Goal: Transaction & Acquisition: Purchase product/service

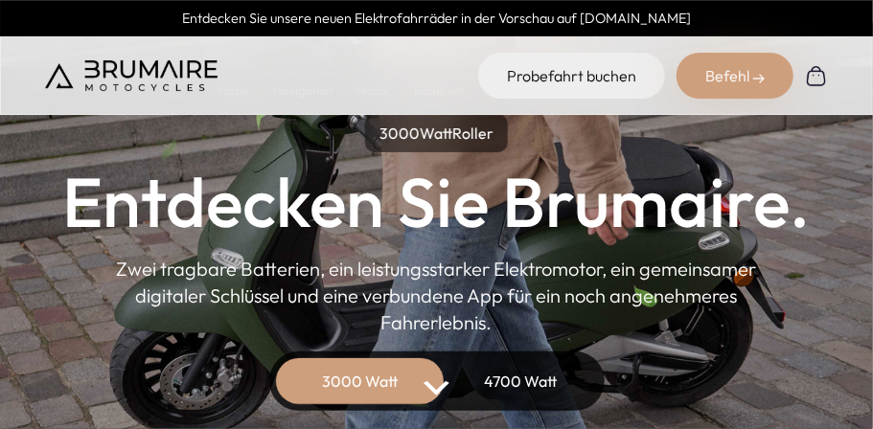
drag, startPoint x: 0, startPoint y: 0, endPoint x: 587, endPoint y: 205, distance: 622.1
click at [587, 205] on font "Entdecken Sie Brumaire." at bounding box center [436, 201] width 747 height 87
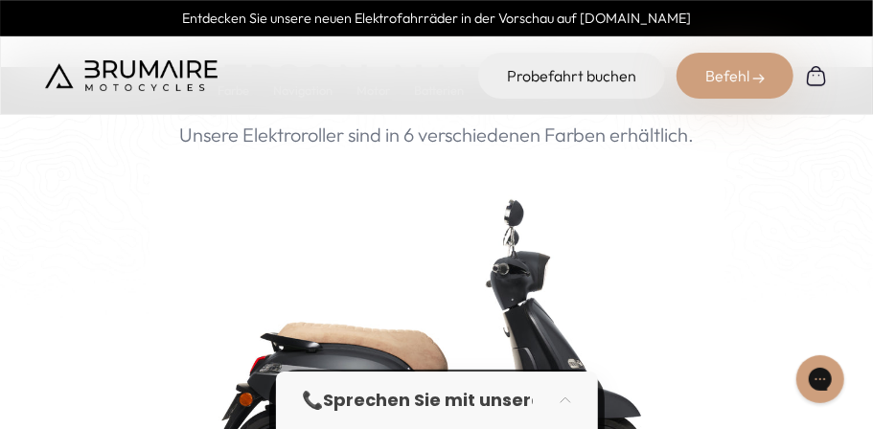
click at [817, 71] on img at bounding box center [816, 75] width 23 height 23
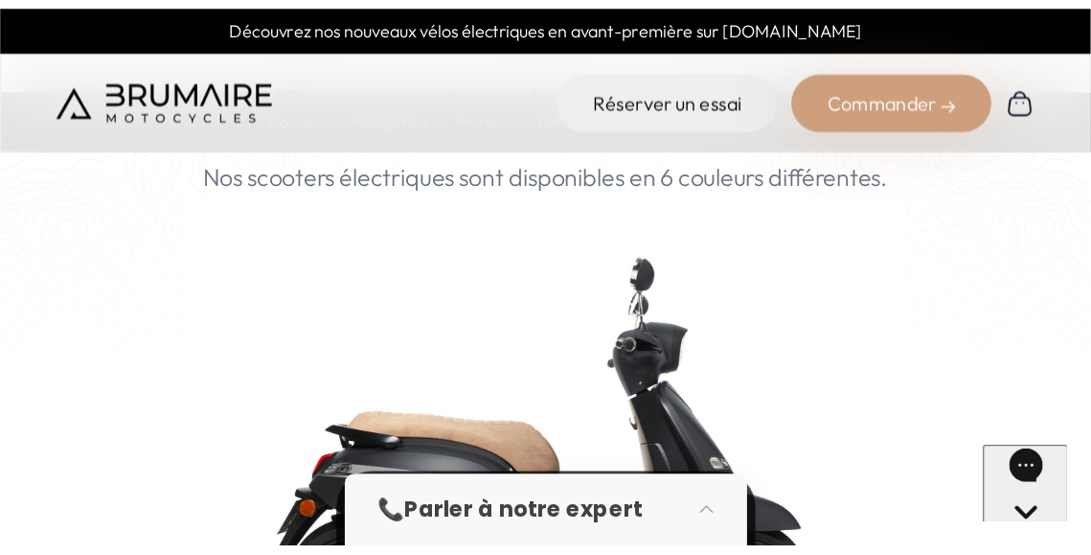
scroll to position [1724, 0]
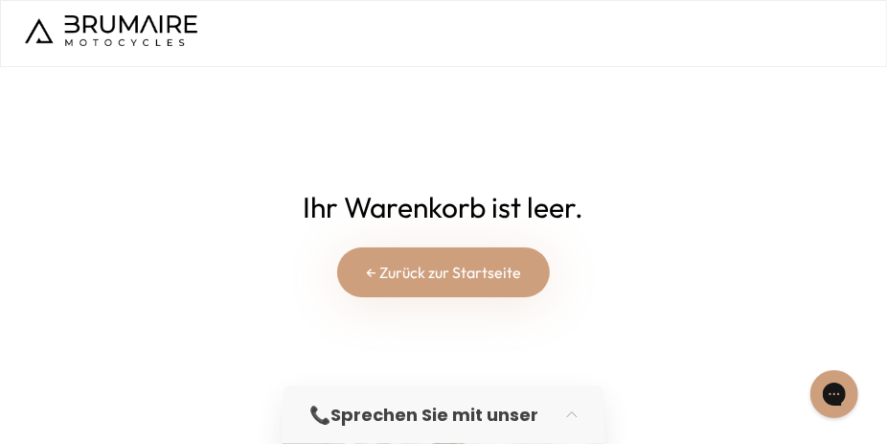
click at [448, 272] on font "← Zurück zur Startseite" at bounding box center [443, 272] width 155 height 19
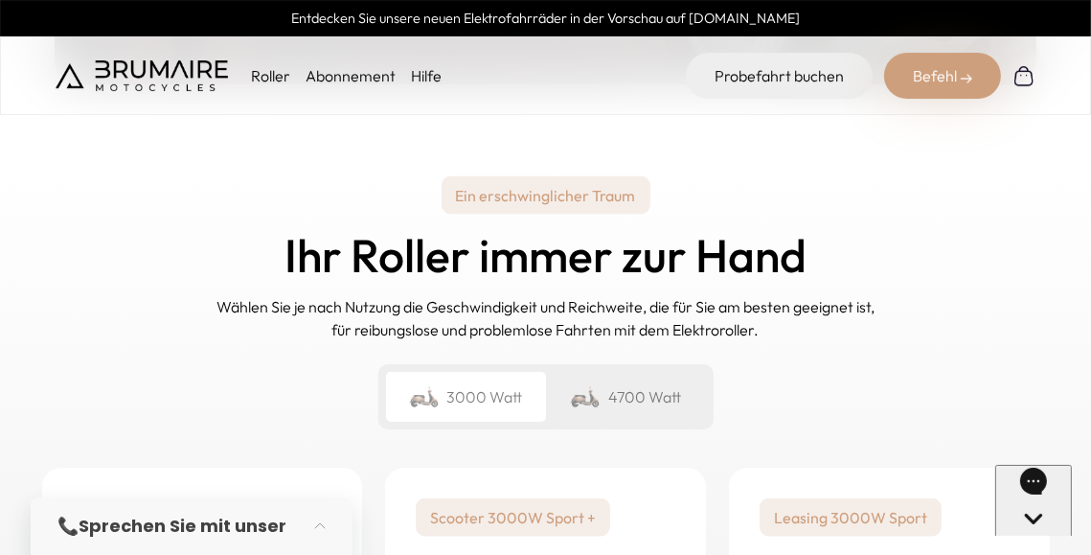
scroll to position [2755, 0]
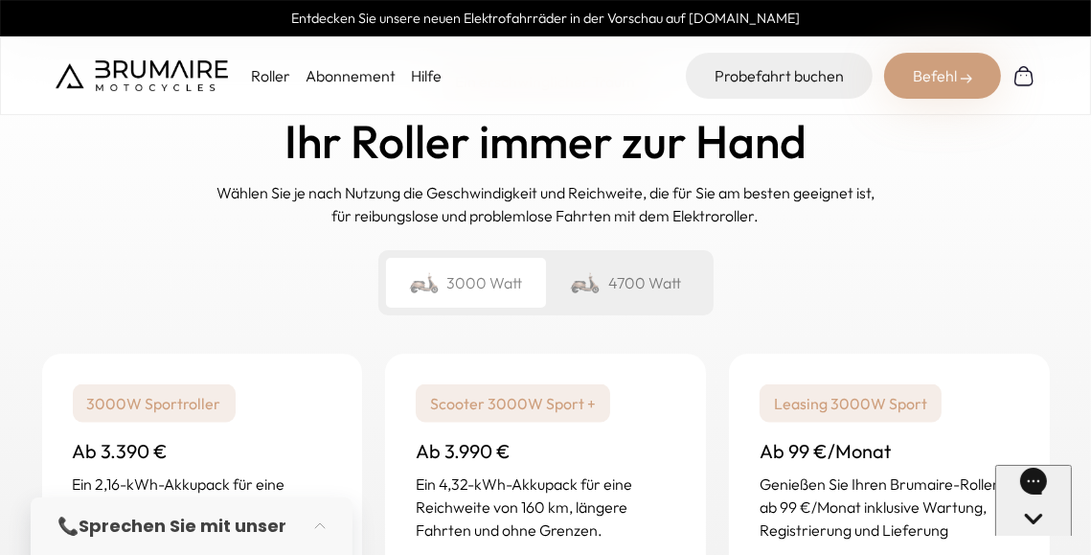
click at [491, 284] on font "3000 Watt" at bounding box center [485, 282] width 76 height 19
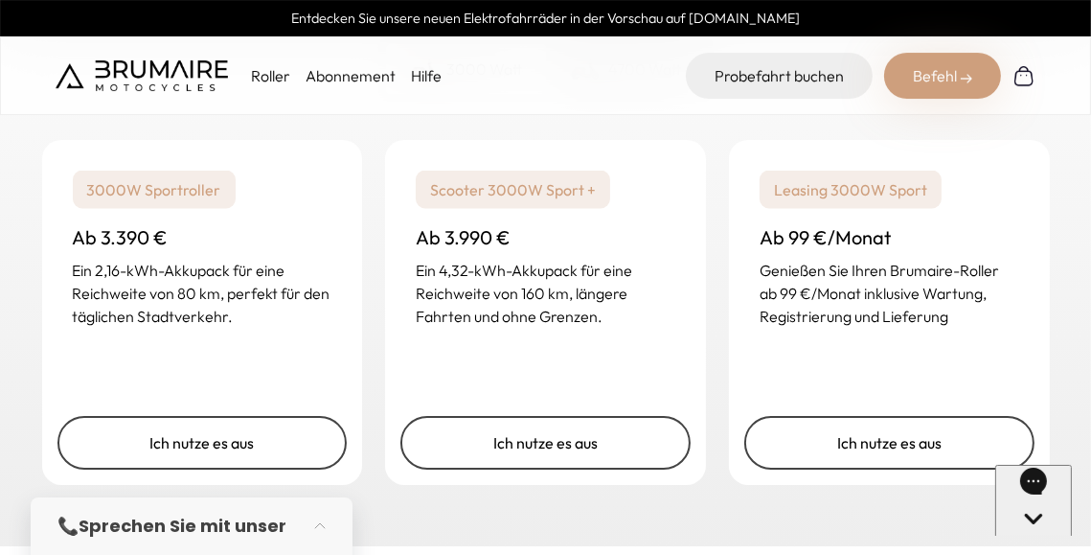
scroll to position [2994, 0]
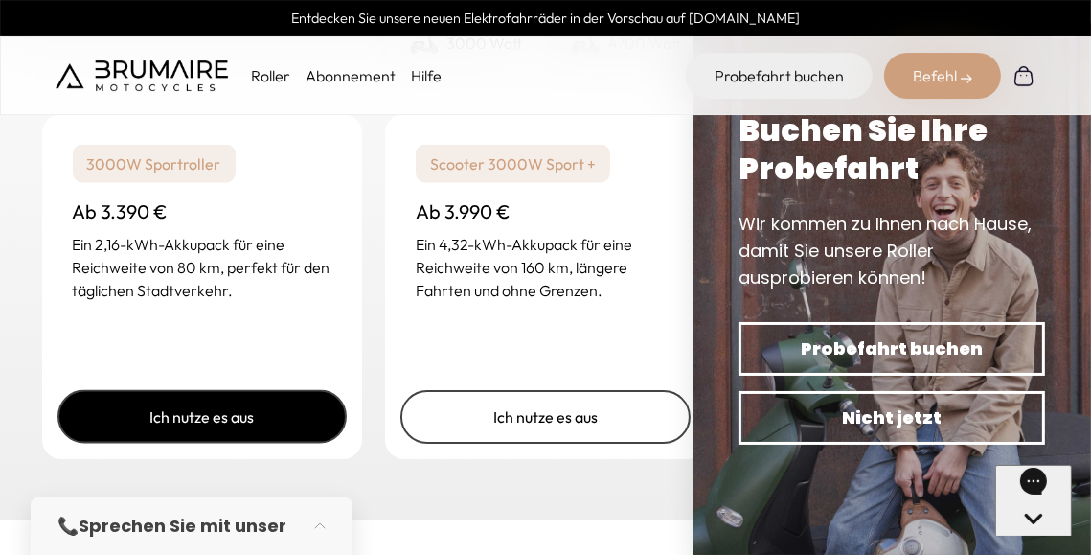
click at [188, 418] on font "Ich nutze es aus" at bounding box center [201, 416] width 104 height 19
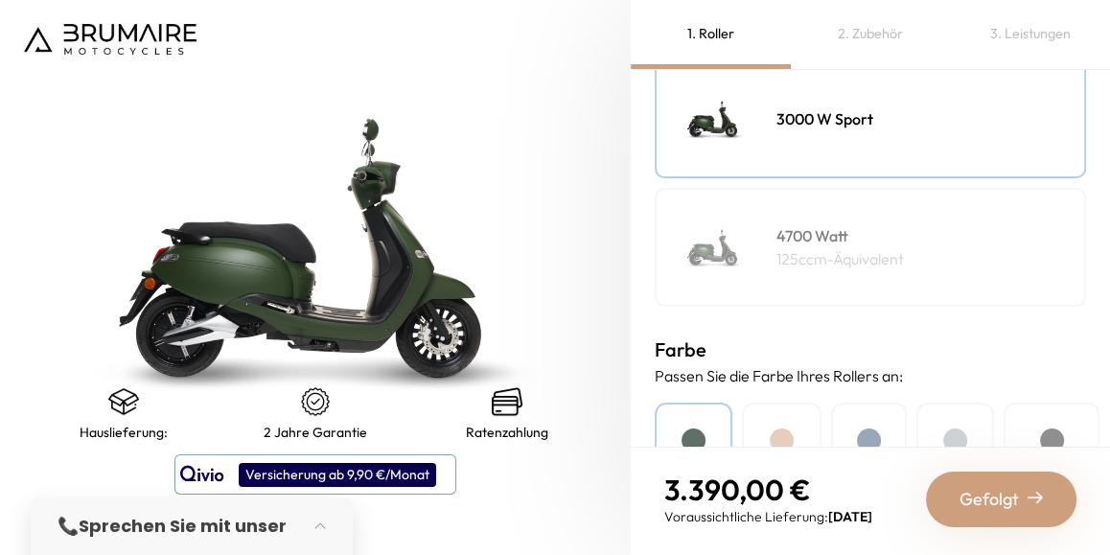
scroll to position [359, 0]
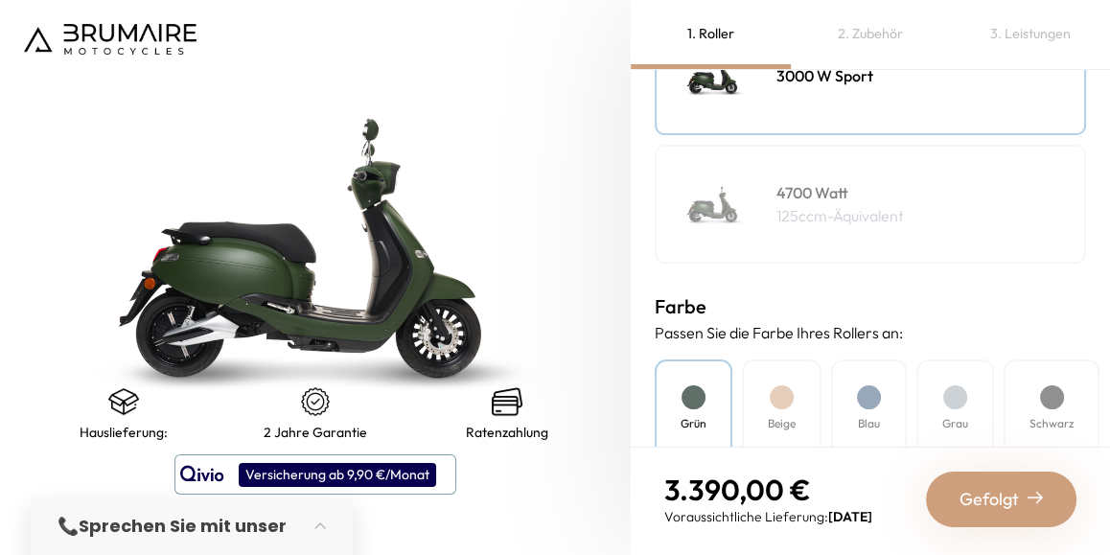
click at [780, 397] on div at bounding box center [781, 397] width 24 height 24
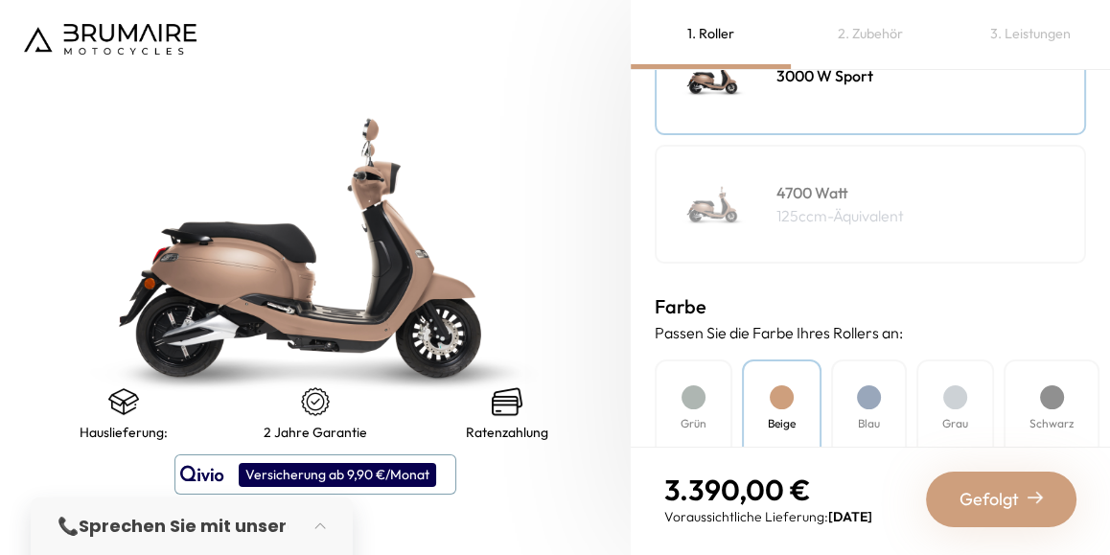
click at [878, 394] on div at bounding box center [869, 397] width 24 height 24
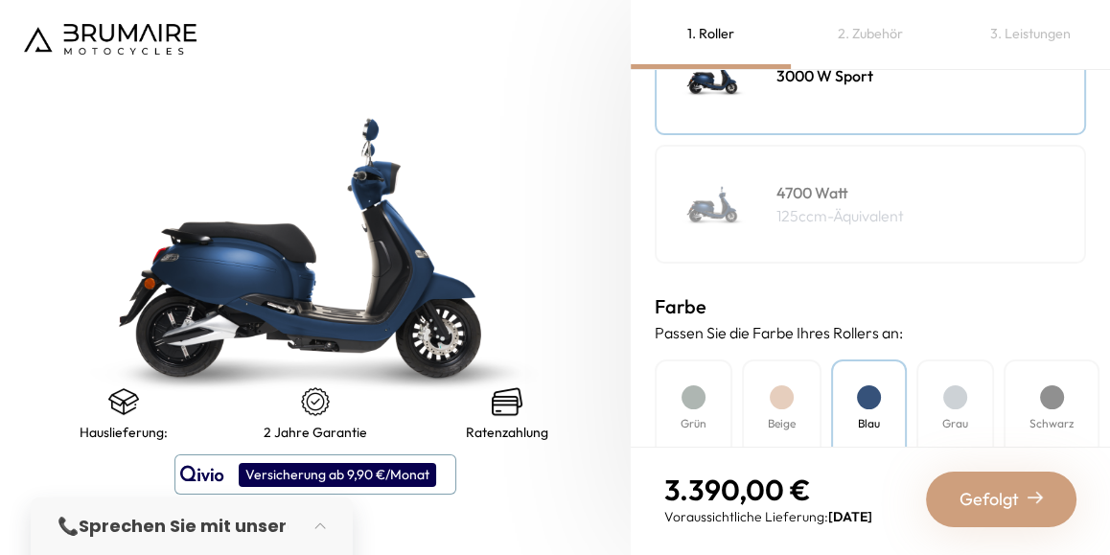
click at [1053, 398] on div at bounding box center [1052, 397] width 24 height 24
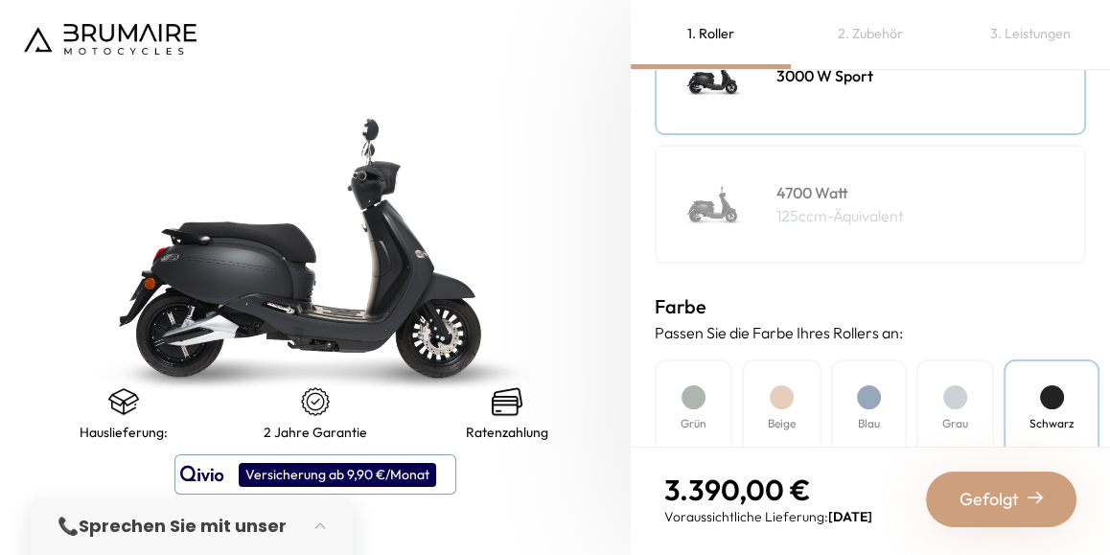
click at [948, 405] on div "Grau" at bounding box center [955, 408] width 78 height 99
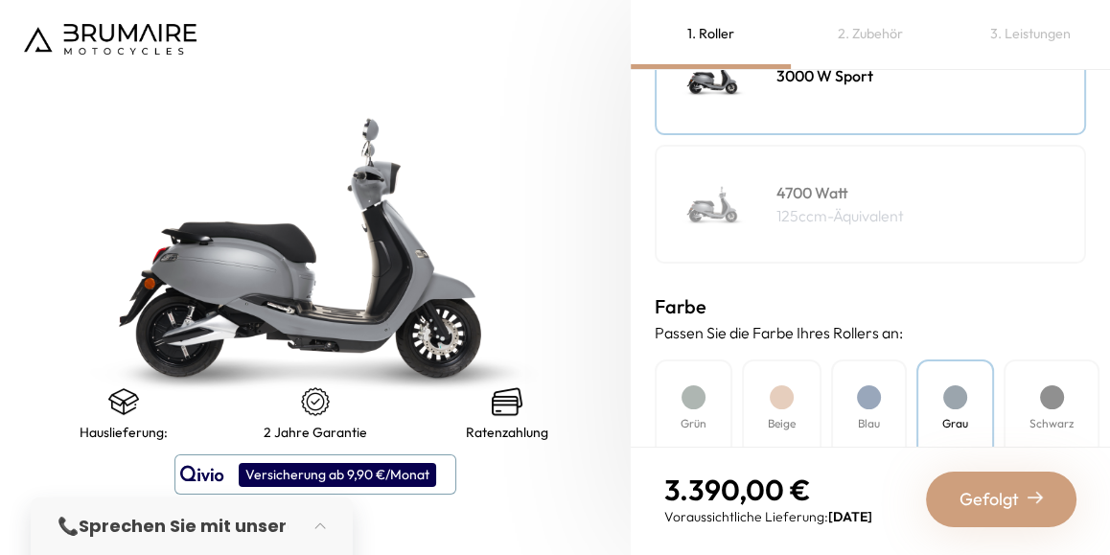
click at [996, 498] on font "Gefolgt" at bounding box center [988, 499] width 59 height 22
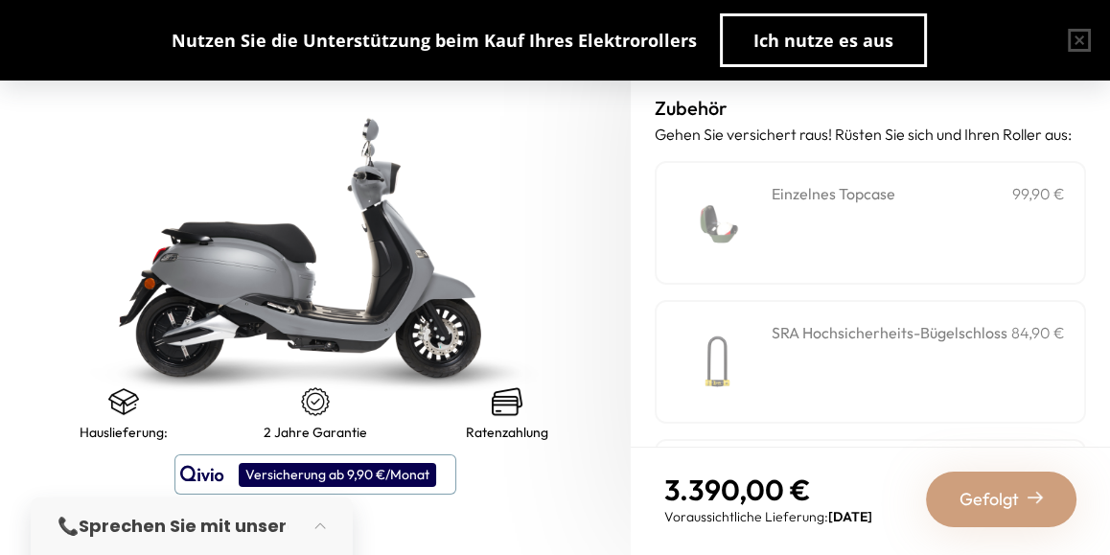
click at [815, 203] on font "Einzelnes Topcase" at bounding box center [833, 193] width 124 height 19
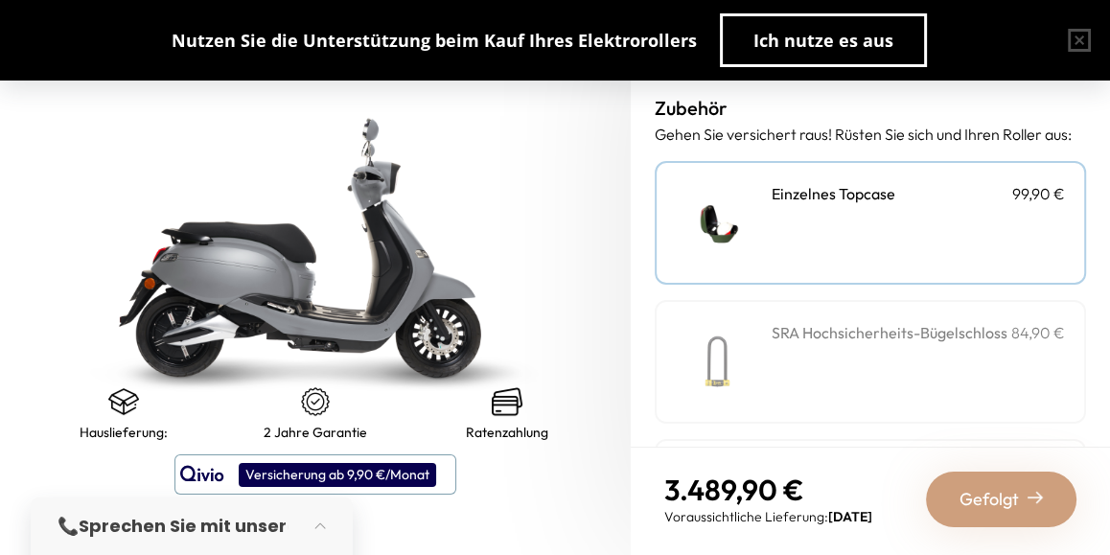
click at [967, 498] on font "Gefolgt" at bounding box center [988, 499] width 59 height 22
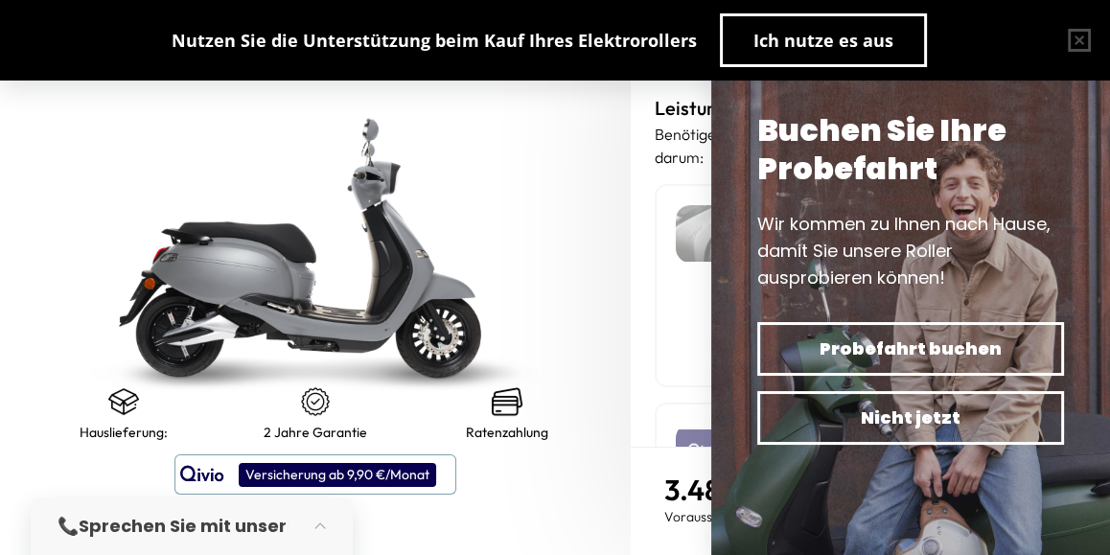
click at [553, 178] on img at bounding box center [315, 247] width 789 height 694
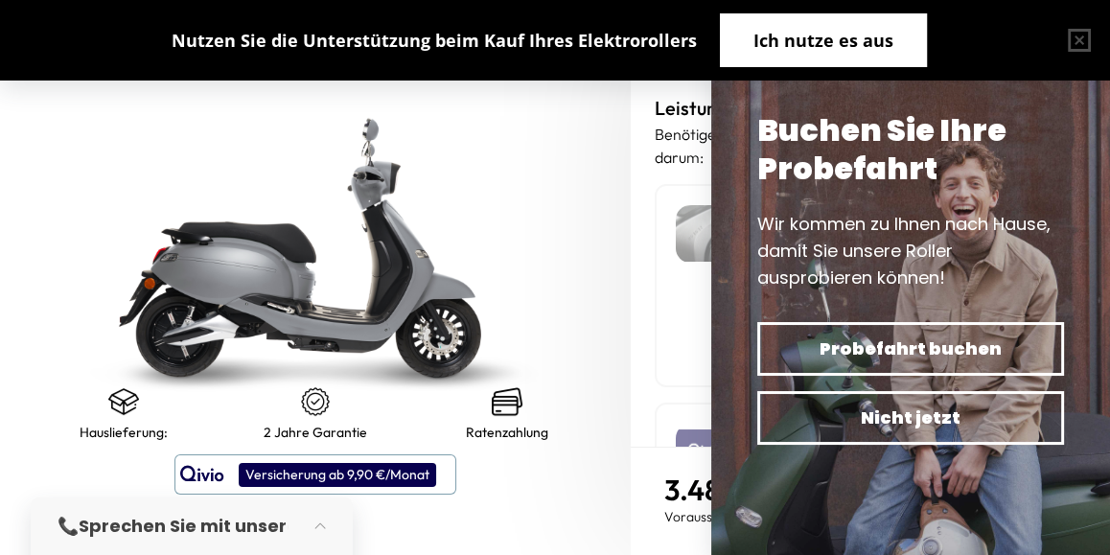
click at [827, 40] on font "Ich nutze es aus" at bounding box center [823, 40] width 140 height 23
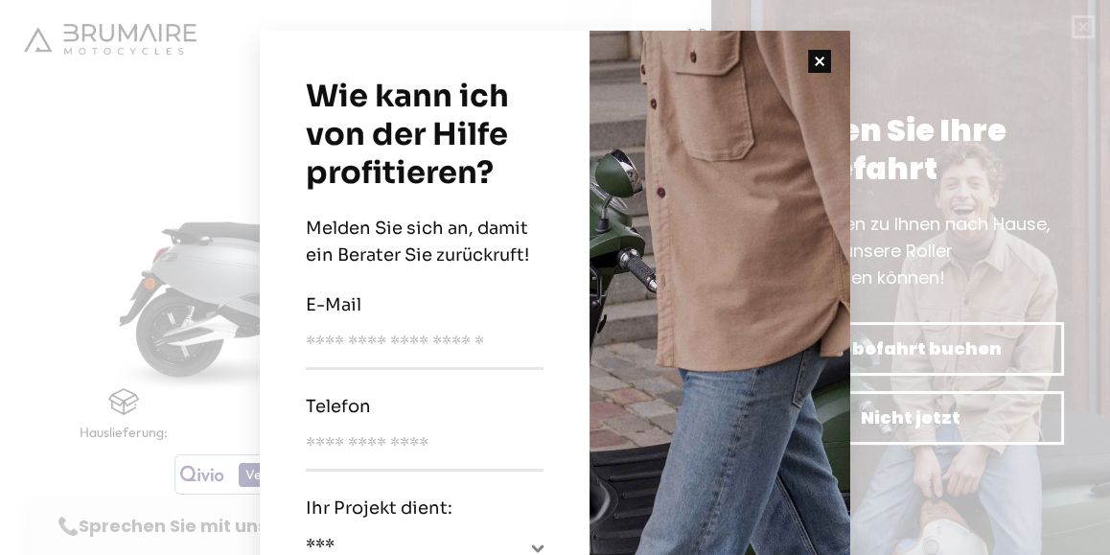
click at [810, 58] on button "button" at bounding box center [819, 61] width 61 height 61
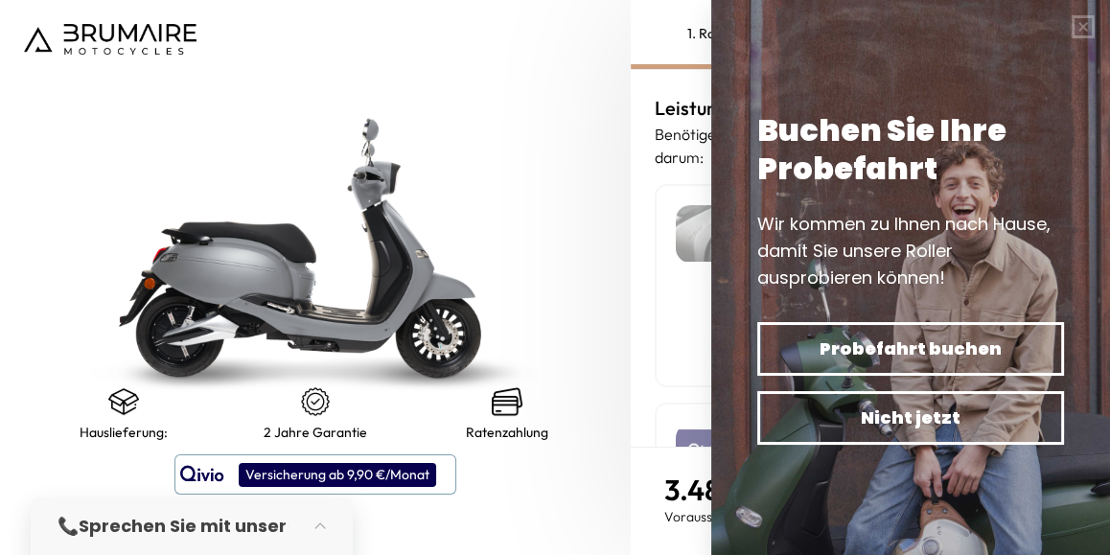
click at [541, 179] on img at bounding box center [315, 247] width 789 height 694
click at [634, 75] on div "Leistungen Benötigen Sie einen zusätzlichen Service? Wir kümmern uns darum: Gra…" at bounding box center [869, 258] width 479 height 377
